Goal: Check status: Check status

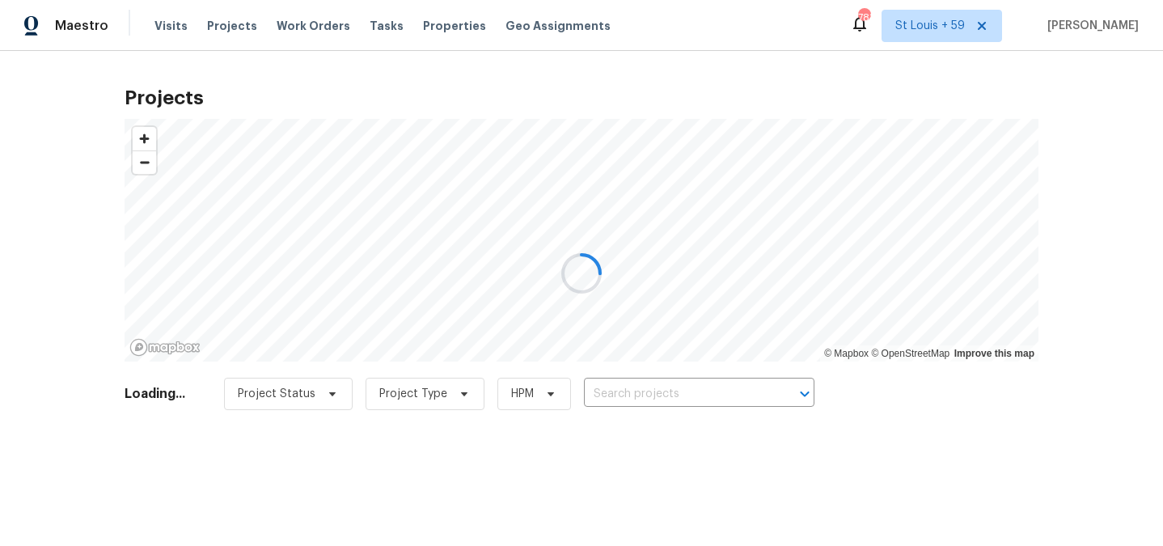
click at [648, 393] on div at bounding box center [581, 273] width 1163 height 546
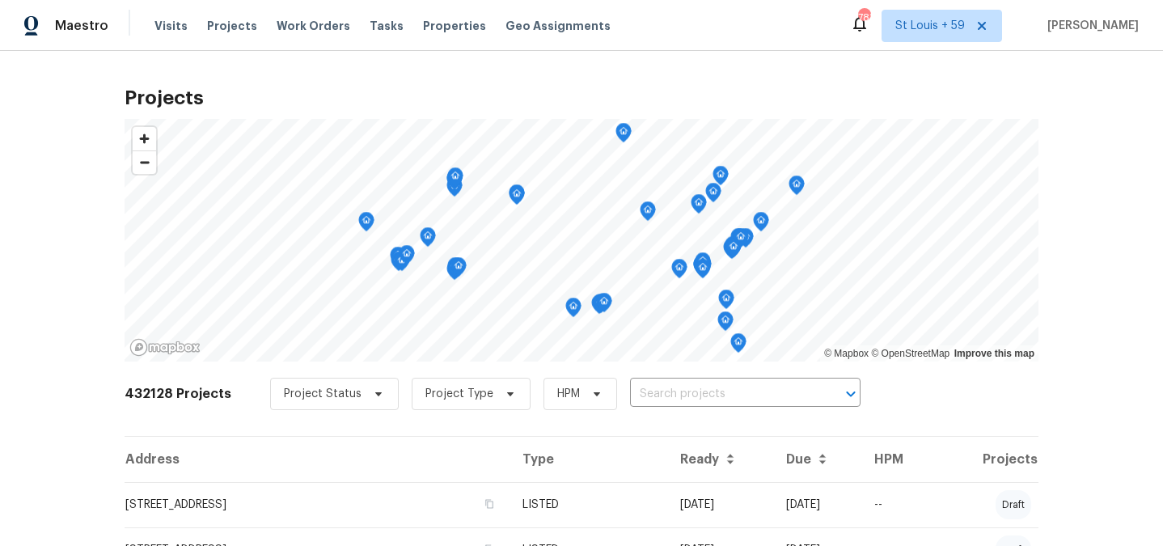
click at [745, 416] on div "432128 Projects Project Status Project Type HPM ​" at bounding box center [582, 403] width 914 height 65
click at [743, 401] on input "text" at bounding box center [722, 394] width 185 height 25
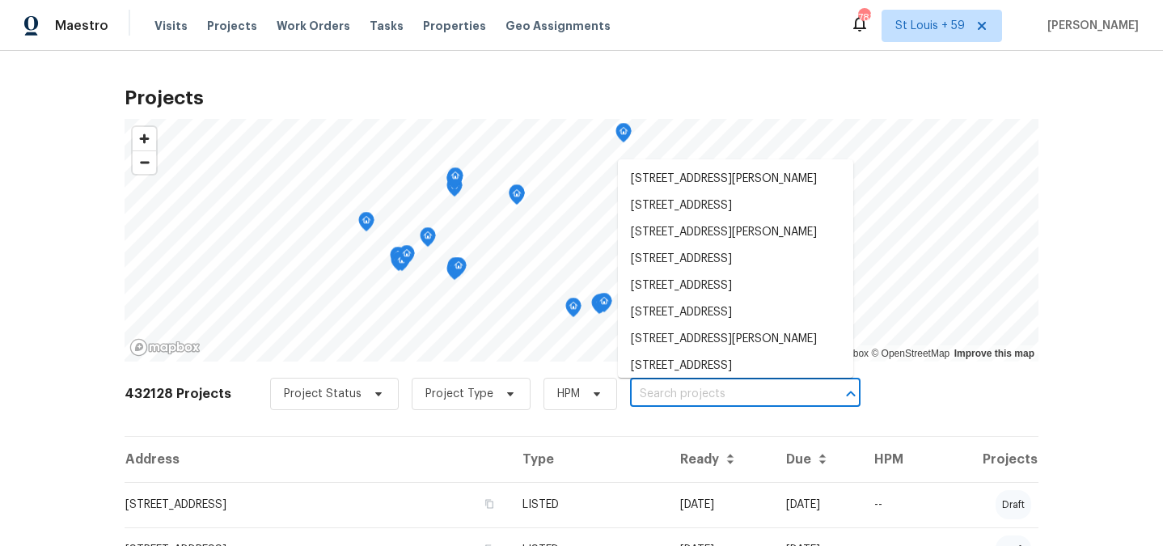
paste input "[STREET_ADDRESS][PERSON_NAME]"
type input "[STREET_ADDRESS][PERSON_NAME]"
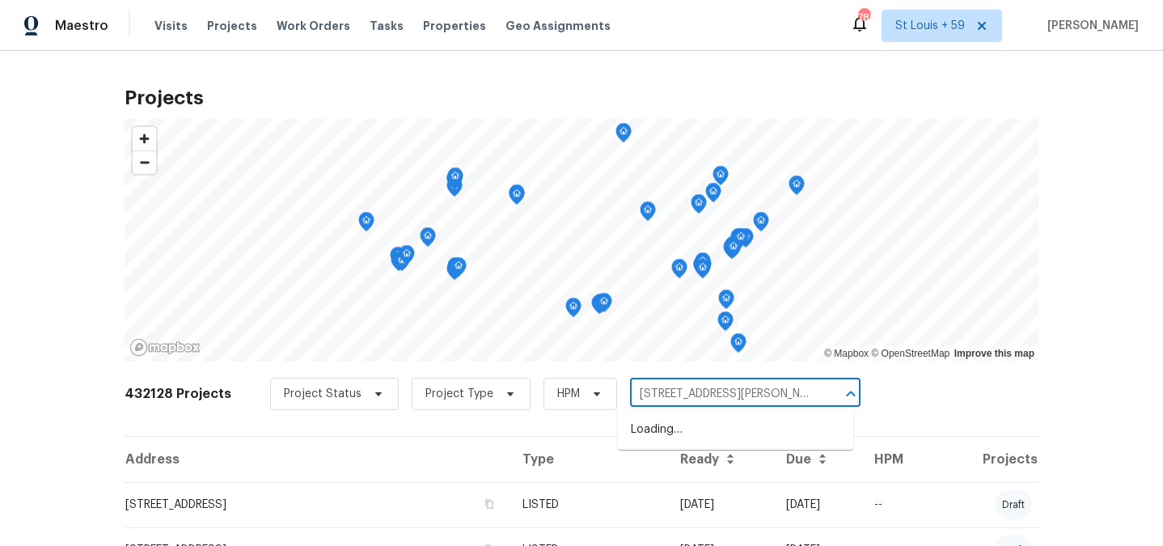
scroll to position [0, 44]
click at [727, 431] on li "[STREET_ADDRESS][PERSON_NAME]" at bounding box center [735, 430] width 235 height 27
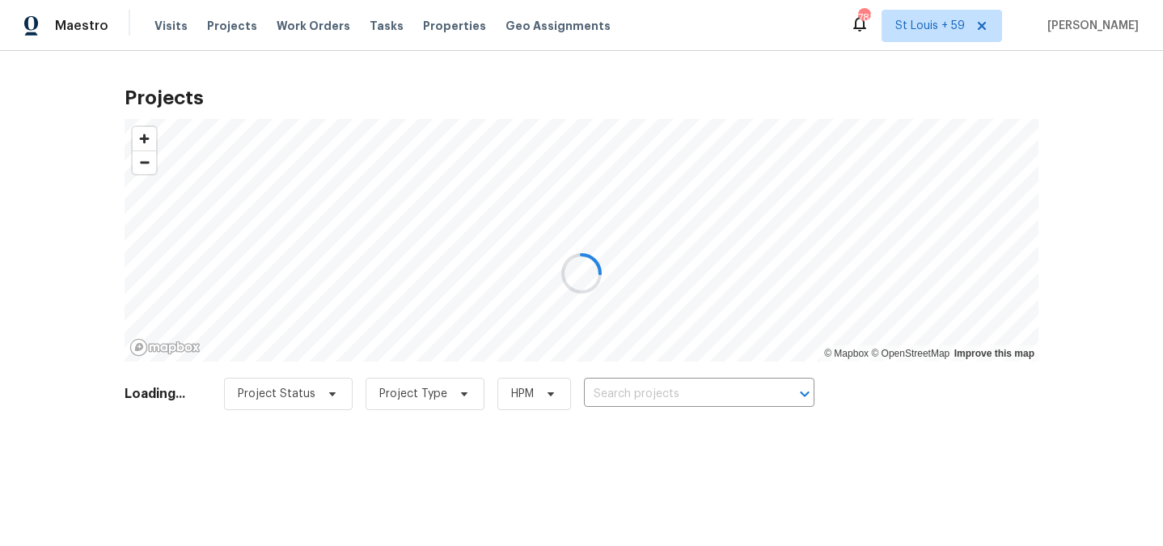
type input "[STREET_ADDRESS][PERSON_NAME]"
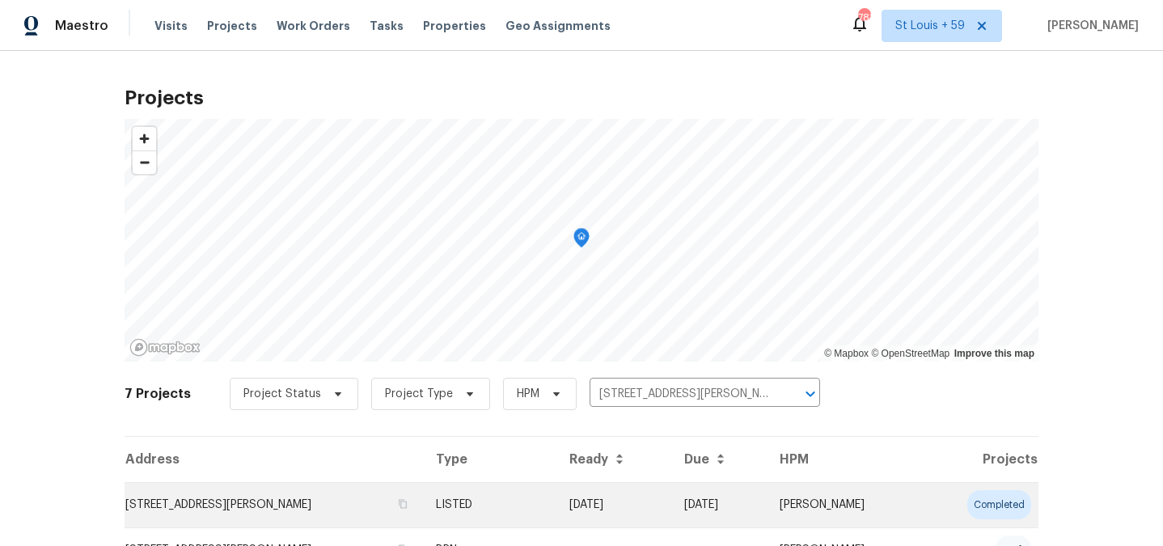
click at [273, 497] on td "[STREET_ADDRESS][PERSON_NAME]" at bounding box center [274, 504] width 298 height 45
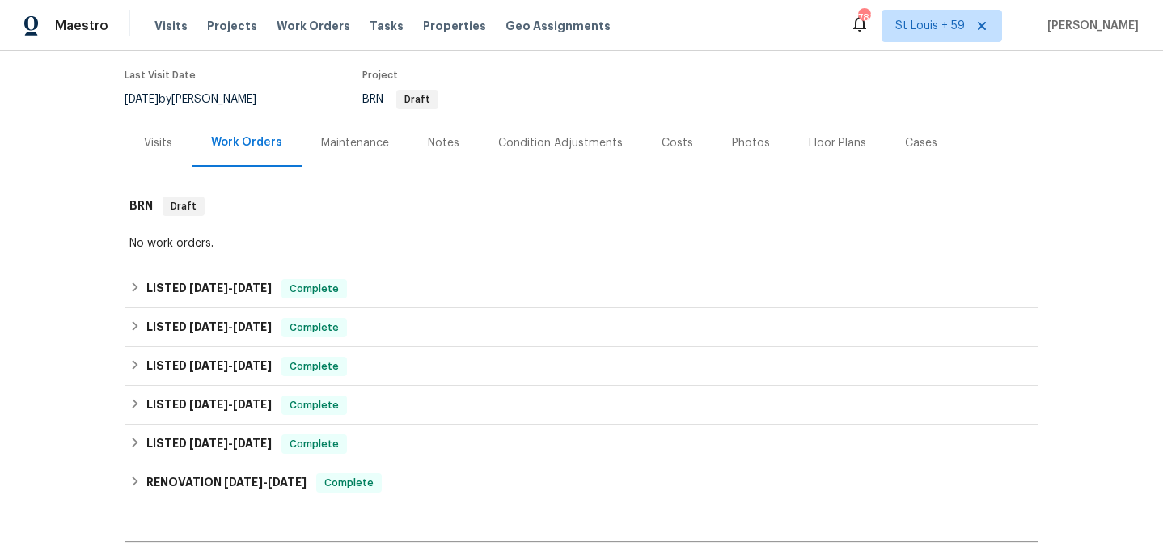
scroll to position [142, 0]
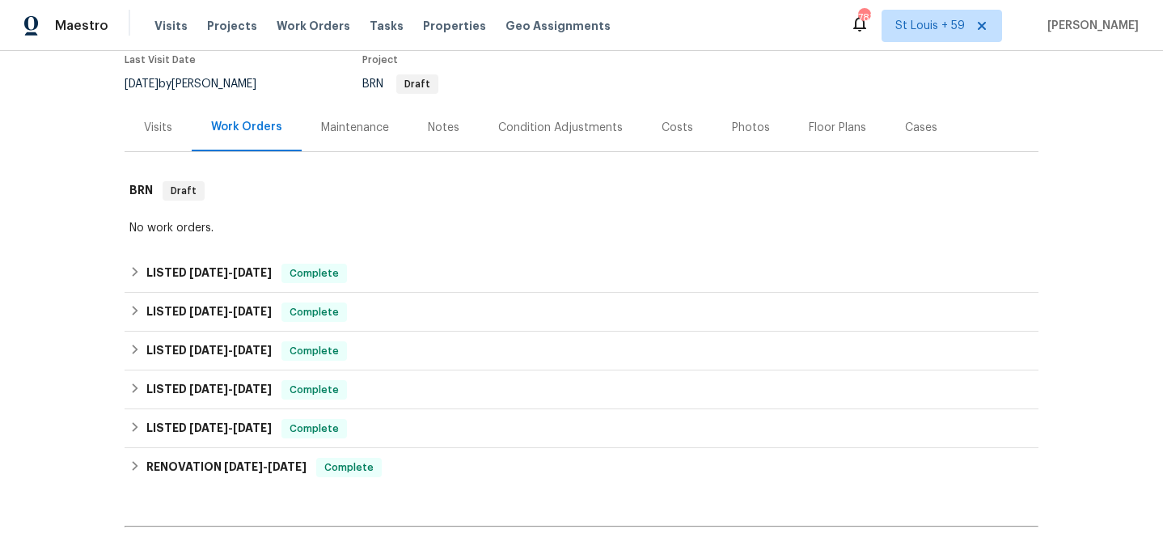
click at [154, 126] on div "Visits" at bounding box center [158, 128] width 28 height 16
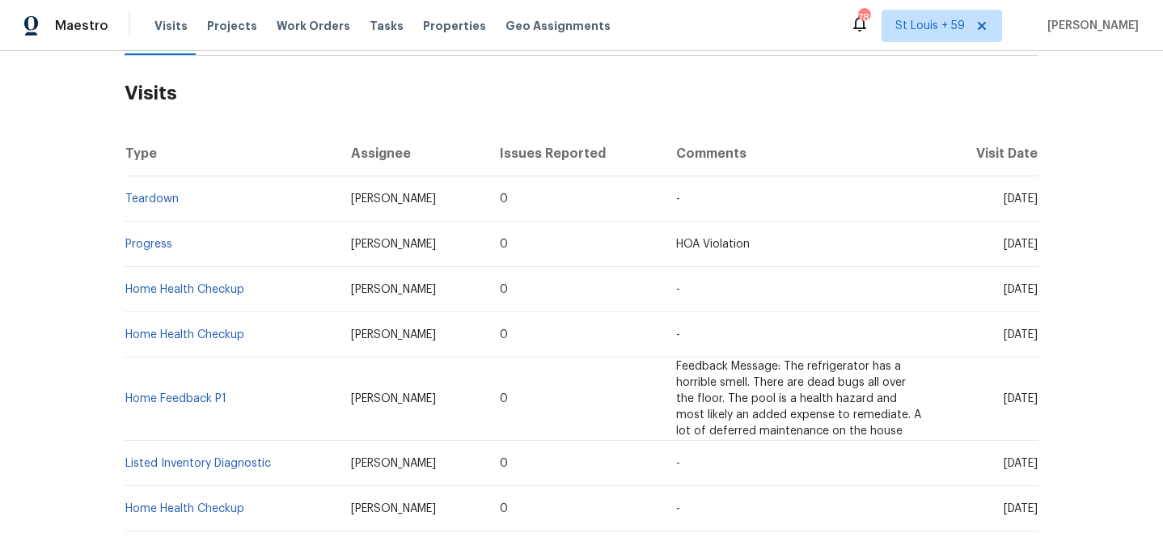
scroll to position [270, 0]
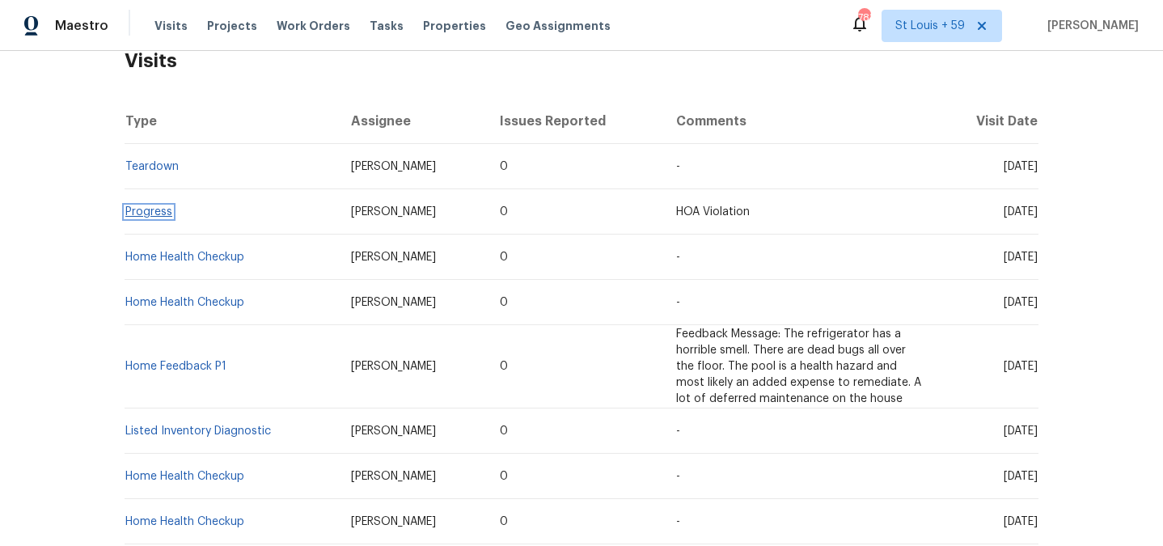
click at [149, 210] on link "Progress" at bounding box center [148, 211] width 47 height 11
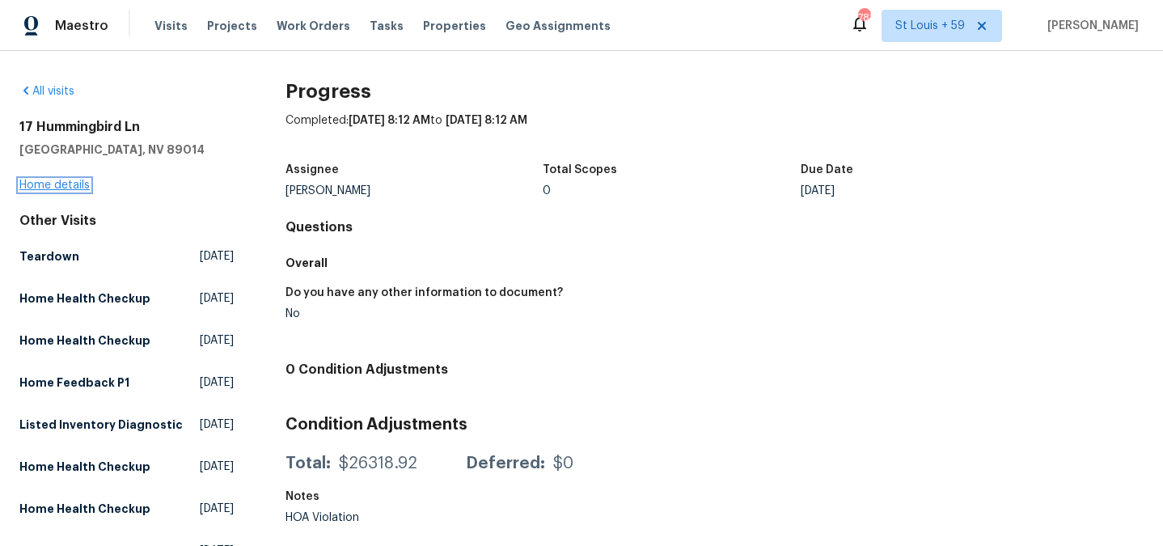
click at [59, 189] on link "Home details" at bounding box center [54, 185] width 70 height 11
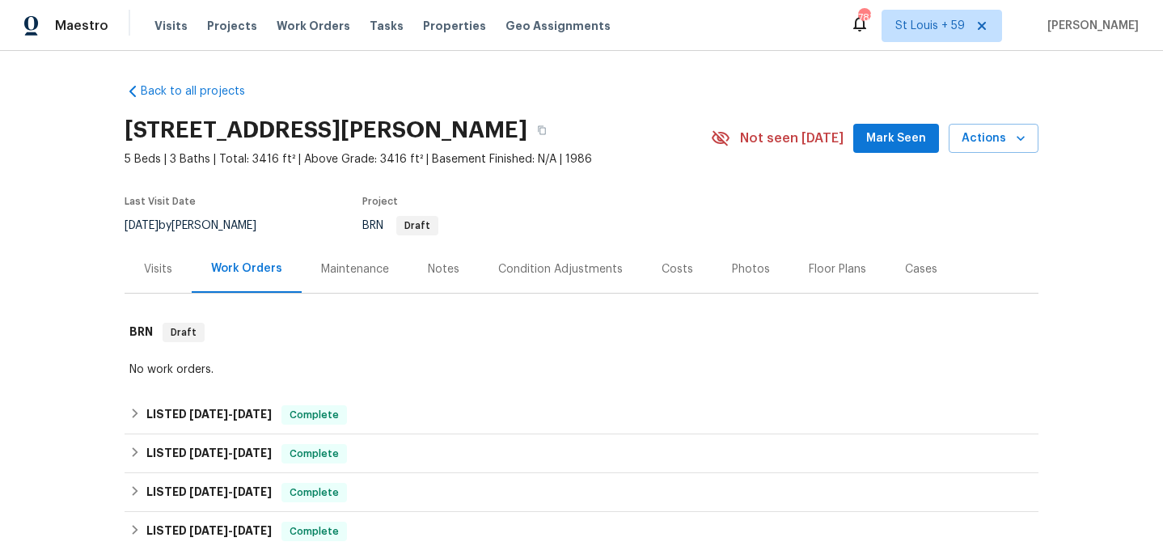
click at [138, 271] on div "Visits" at bounding box center [158, 269] width 67 height 48
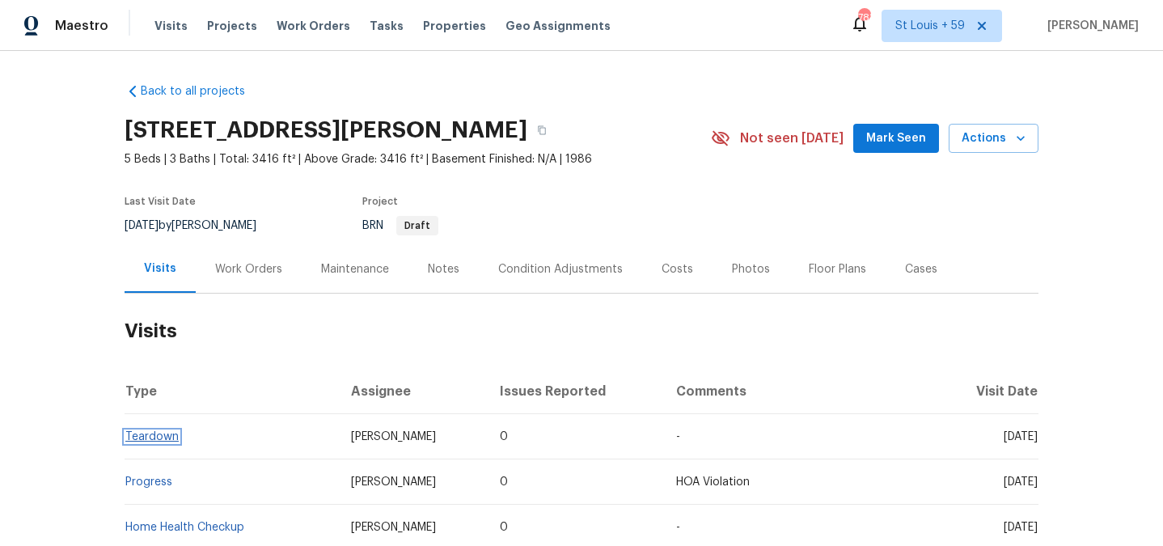
click at [156, 437] on link "Teardown" at bounding box center [151, 436] width 53 height 11
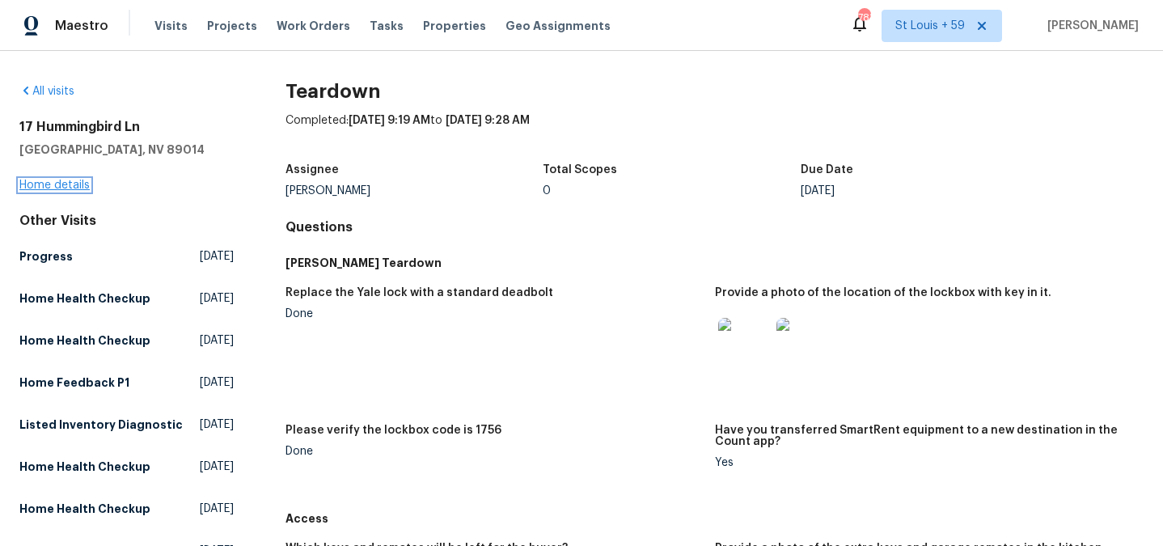
click at [70, 184] on link "Home details" at bounding box center [54, 185] width 70 height 11
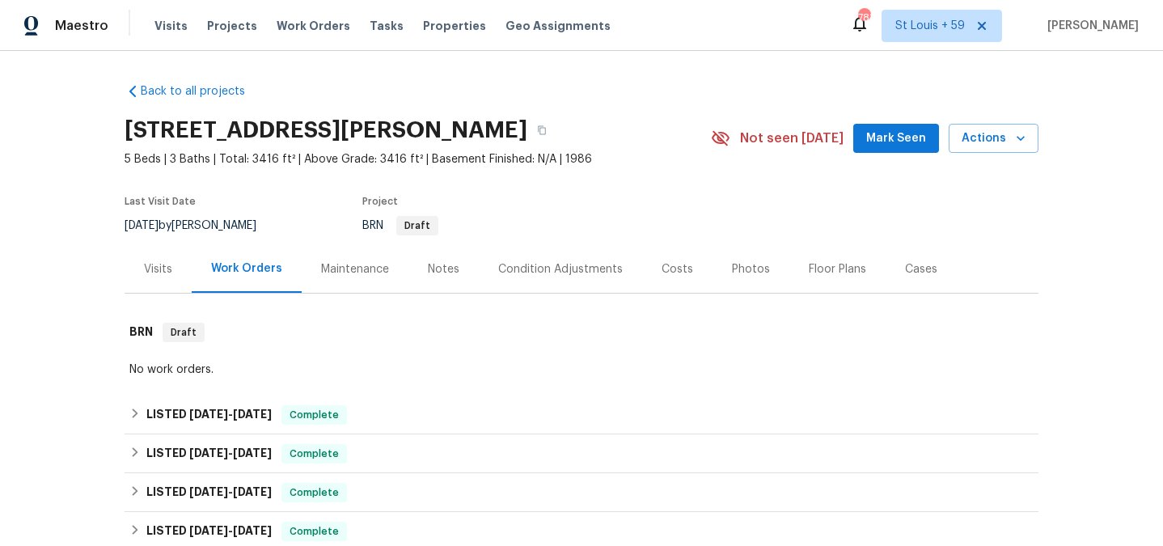
scroll to position [178, 0]
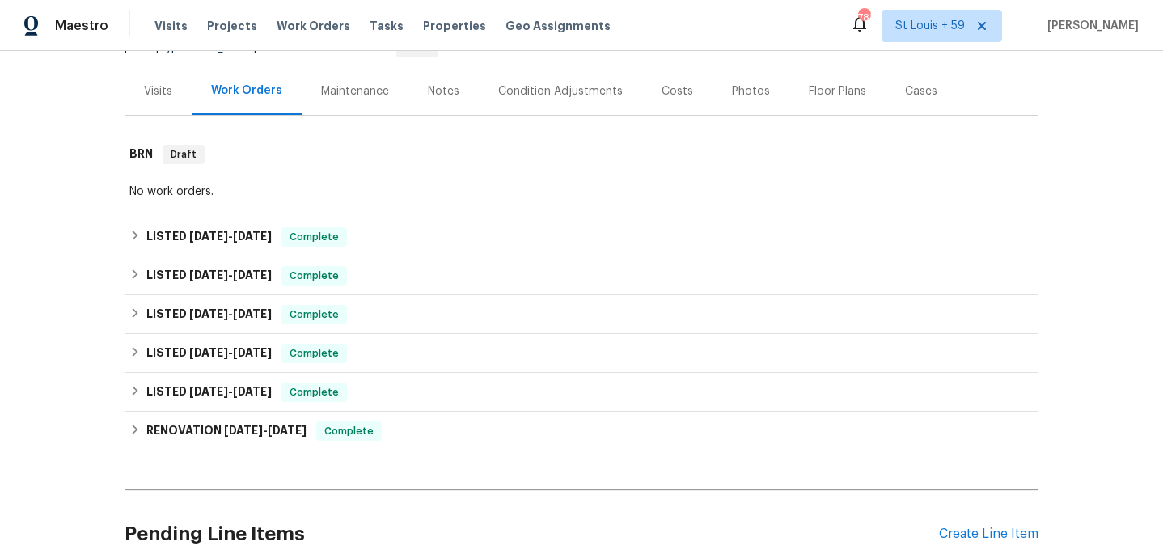
click at [167, 95] on div "Visits" at bounding box center [158, 91] width 28 height 16
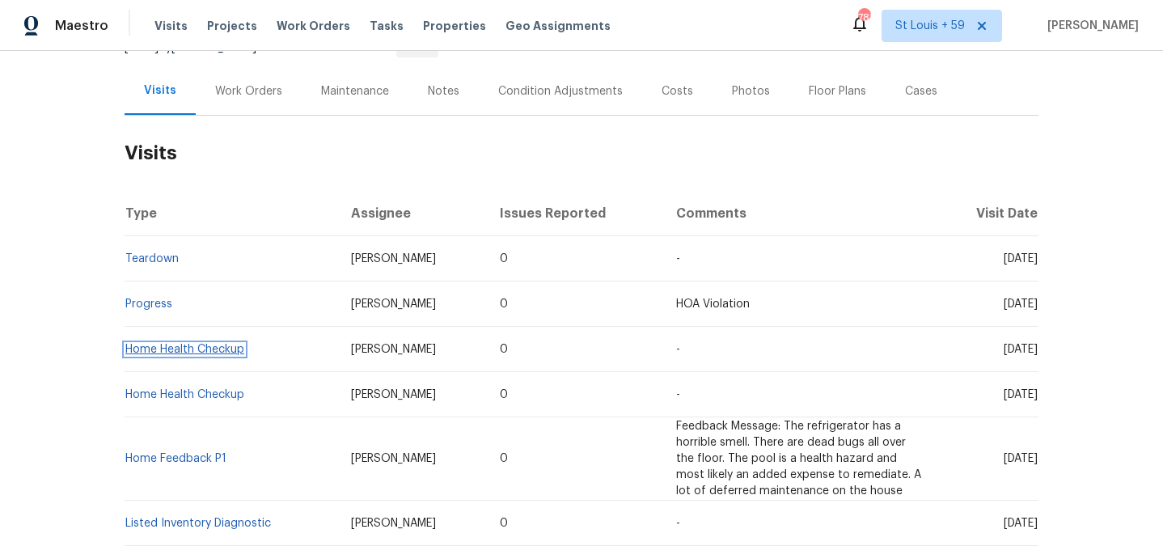
click at [194, 349] on link "Home Health Checkup" at bounding box center [184, 349] width 119 height 11
